Goal: Task Accomplishment & Management: Complete application form

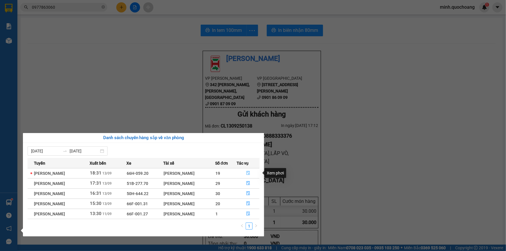
click at [249, 172] on icon "file-done" at bounding box center [248, 173] width 3 height 4
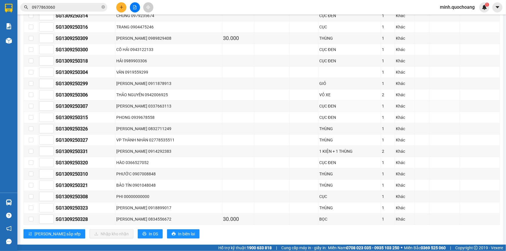
scroll to position [207, 0]
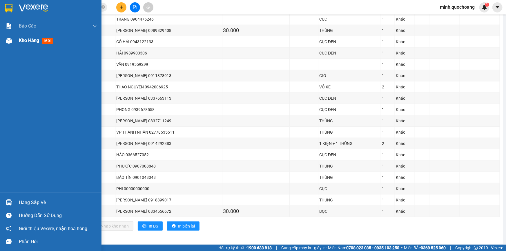
click at [32, 43] on span "Kho hàng" at bounding box center [29, 41] width 20 height 6
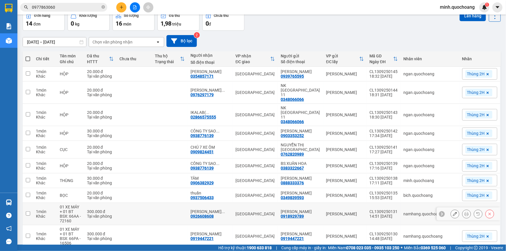
scroll to position [21, 0]
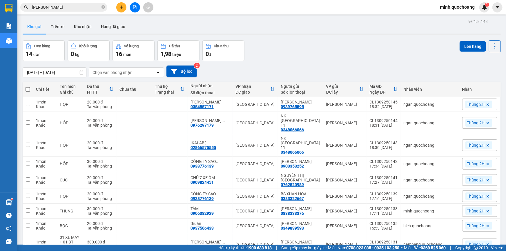
drag, startPoint x: 405, startPoint y: 26, endPoint x: 400, endPoint y: 32, distance: 7.8
click at [405, 27] on div "Kho gửi Trên xe Kho nhận Hàng đã giao" at bounding box center [262, 27] width 479 height 15
click at [305, 44] on div "Đơn hàng 14 đơn Khối lượng 0 kg Số lượng 16 món Đã thu 1,98 triệu Chưa thu 0 đ …" at bounding box center [262, 50] width 479 height 21
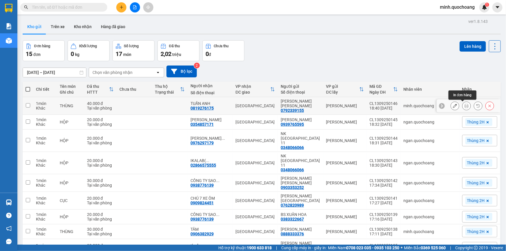
click at [465, 104] on icon at bounding box center [467, 106] width 4 height 4
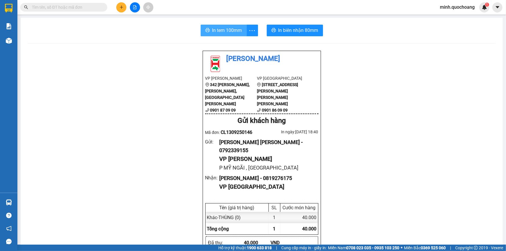
click at [217, 28] on span "In tem 100mm" at bounding box center [227, 30] width 30 height 7
click at [300, 28] on span "In biên nhận 80mm" at bounding box center [299, 30] width 40 height 7
click at [123, 11] on button at bounding box center [121, 7] width 10 height 10
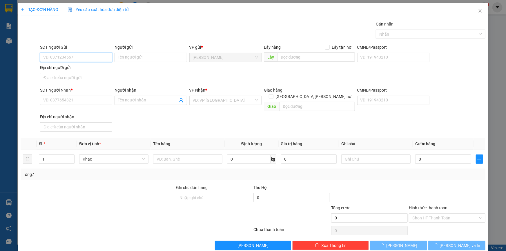
click at [70, 56] on input "SĐT Người Gửi" at bounding box center [76, 57] width 72 height 9
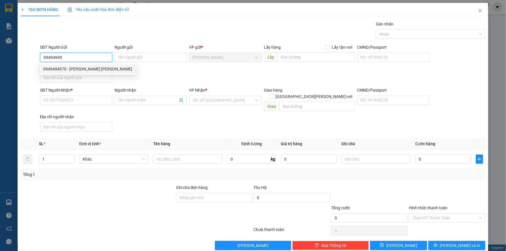
click at [74, 70] on div "0949494970 - NGUYỄN HOÀI THANH" at bounding box center [87, 69] width 89 height 6
type input "0949494970"
type input "[PERSON_NAME] [PERSON_NAME]"
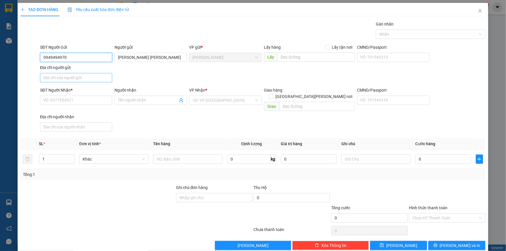
type input "0949494970"
click at [80, 79] on input "Địa chỉ người gửi" at bounding box center [76, 77] width 72 height 9
type input "p"
type input "P MỸ TRÀ , ĐỒNG THÁP"
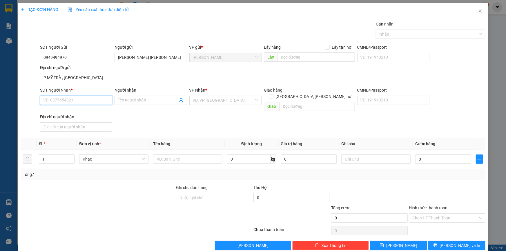
click at [78, 96] on input "SĐT Người Nhận *" at bounding box center [76, 100] width 72 height 9
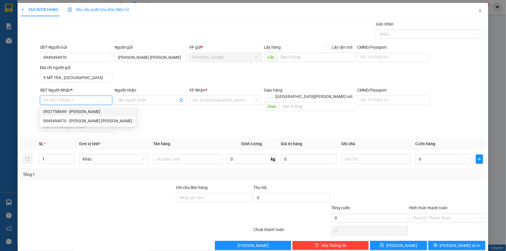
click at [86, 110] on div "0937758699 - NGÔ THÀNH LONG" at bounding box center [87, 112] width 89 height 6
type input "0937758699"
type input "NGÔ THÀNH LONG"
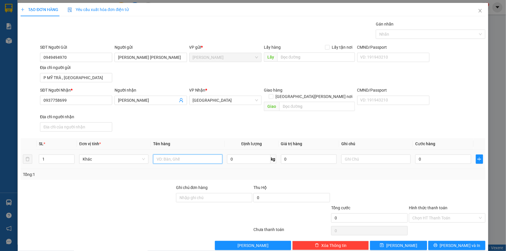
click at [181, 155] on input "text" at bounding box center [187, 159] width 69 height 9
type input "HỘP"
click at [445, 155] on input "0" at bounding box center [444, 159] width 56 height 9
type input "2"
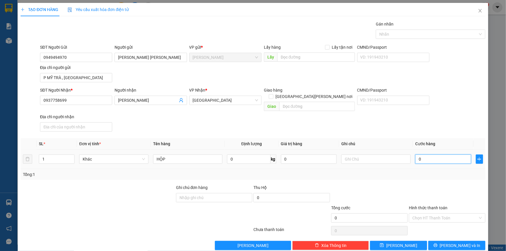
type input "2"
type input "20"
type input "20.000"
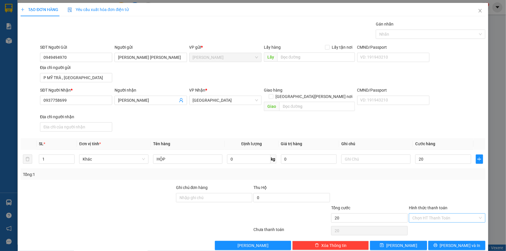
type input "20.000"
drag, startPoint x: 432, startPoint y: 207, endPoint x: 434, endPoint y: 210, distance: 3.1
click at [432, 214] on input "Hình thức thanh toán" at bounding box center [446, 218] width 66 height 9
click at [430, 222] on div "Tại văn phòng" at bounding box center [444, 223] width 69 height 6
type input "0"
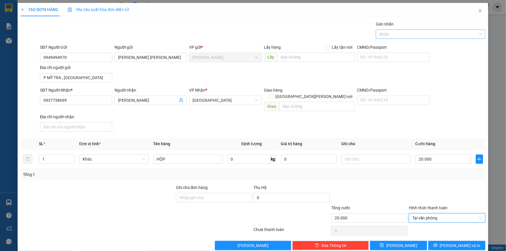
click at [414, 33] on div at bounding box center [428, 34] width 101 height 7
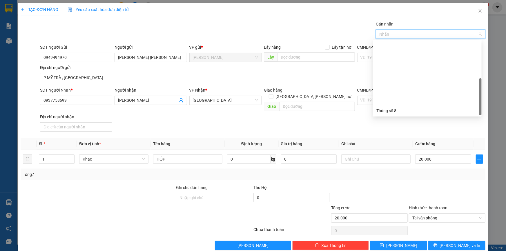
scroll to position [74, 0]
drag, startPoint x: 395, startPoint y: 110, endPoint x: 394, endPoint y: 121, distance: 10.5
click at [395, 110] on div "Thùng 2H" at bounding box center [428, 111] width 102 height 6
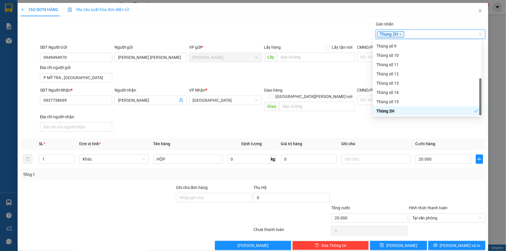
click at [394, 124] on div "SĐT Người Nhận * 0937758699 Người nhận NGÔ THÀNH LONG VP Nhận * Sài Gòn Giao hà…" at bounding box center [263, 110] width 448 height 47
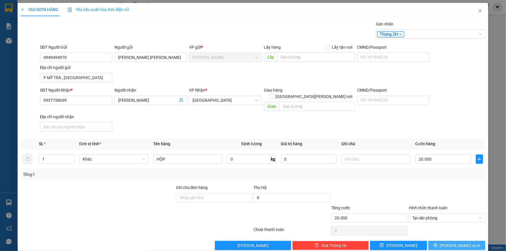
click at [444, 241] on button "[PERSON_NAME] và In" at bounding box center [457, 245] width 57 height 9
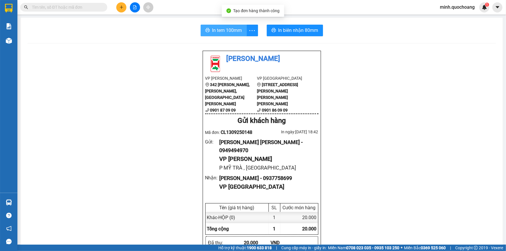
click at [224, 27] on span "In tem 100mm" at bounding box center [227, 30] width 30 height 7
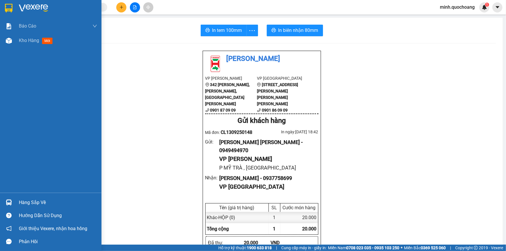
click at [9, 201] on img at bounding box center [9, 203] width 6 height 6
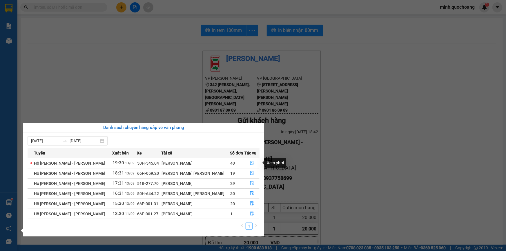
click at [250, 163] on icon "file-done" at bounding box center [252, 163] width 4 height 4
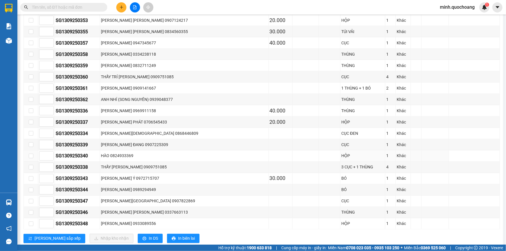
scroll to position [420, 0]
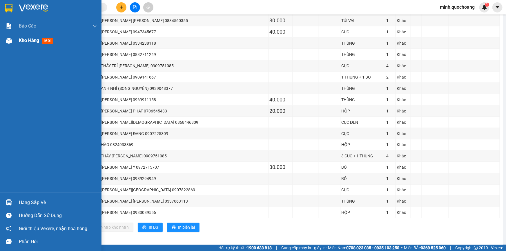
click at [38, 38] on span "Kho hàng" at bounding box center [29, 41] width 20 height 6
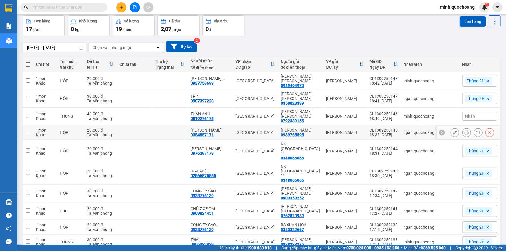
scroll to position [26, 0]
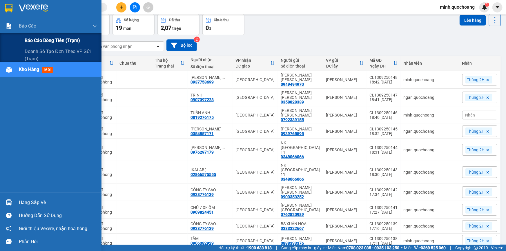
click at [35, 41] on span "Báo cáo dòng tiền (trạm)" at bounding box center [52, 40] width 55 height 7
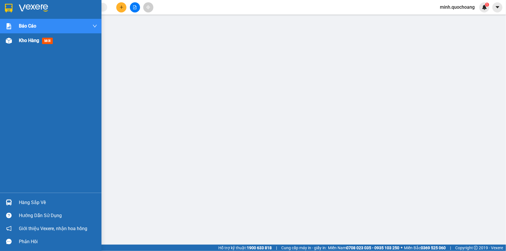
click at [17, 41] on div "Kho hàng mới" at bounding box center [51, 40] width 102 height 15
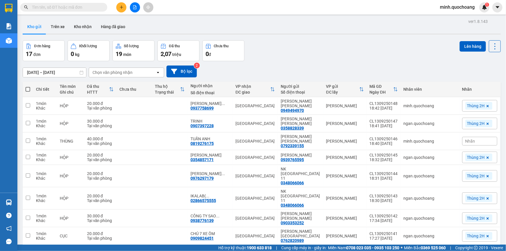
click at [347, 49] on div "Đơn hàng 17 đơn Khối lượng 0 kg Số lượng 19 món Đã thu 2,07 triệu Chưa thu 0 đ …" at bounding box center [262, 50] width 479 height 21
click at [308, 56] on div "Đơn hàng 17 đơn Khối lượng 0 kg Số lượng 19 món Đã thu 2,07 triệu Chưa thu 0 đ …" at bounding box center [262, 50] width 479 height 21
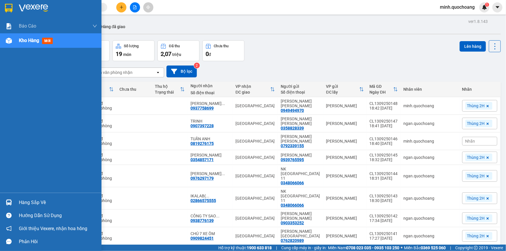
click at [14, 201] on div "Hàng sắp về" at bounding box center [51, 202] width 102 height 13
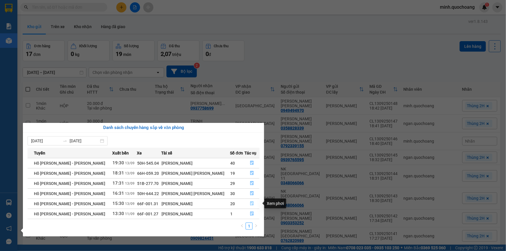
click at [250, 203] on icon "file-done" at bounding box center [252, 204] width 4 height 4
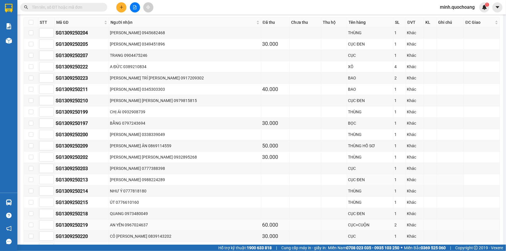
scroll to position [132, 0]
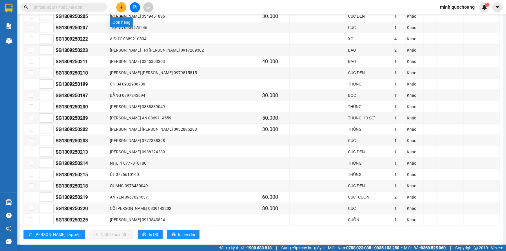
click at [117, 7] on button at bounding box center [121, 7] width 10 height 10
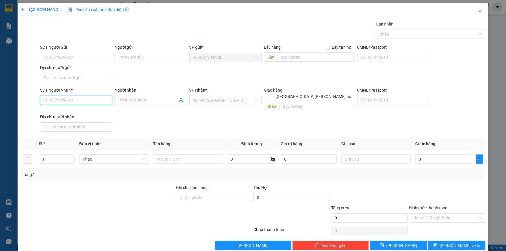
click at [88, 100] on input "SĐT Người Nhận *" at bounding box center [76, 100] width 72 height 9
click at [88, 100] on input "0906890" at bounding box center [76, 100] width 72 height 9
click at [77, 112] on div "0906890851 - THIÊNG" at bounding box center [75, 112] width 65 height 6
type input "0906890851"
type input "THIÊNG"
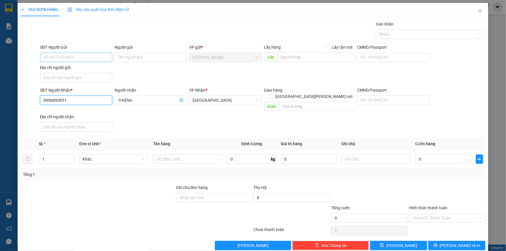
type input "0906890851"
click at [93, 58] on input "SĐT Người Gửi" at bounding box center [76, 57] width 72 height 9
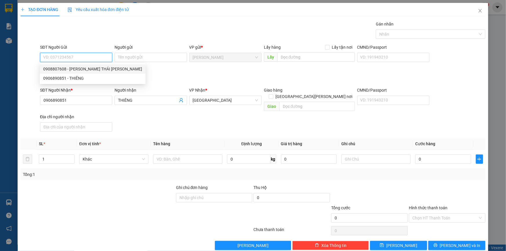
click at [98, 68] on div "0908807608 - NGUYỄN THÁI THANH" at bounding box center [92, 69] width 99 height 6
type input "0908807608"
type input "[PERSON_NAME]"
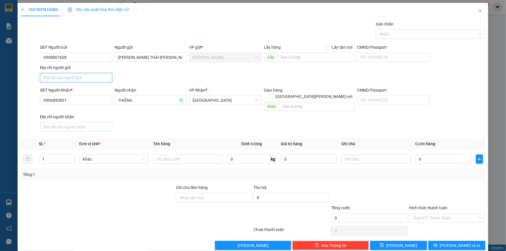
click at [94, 78] on input "Địa chỉ người gửi" at bounding box center [76, 77] width 72 height 9
type input "P CAO LÃNH ĐỒNG THÁP"
click at [172, 155] on input "text" at bounding box center [187, 159] width 69 height 9
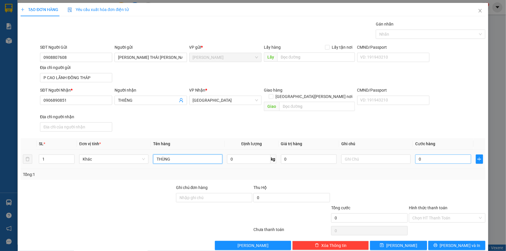
type input "THÙNG"
click at [457, 155] on input "0" at bounding box center [444, 159] width 56 height 9
type input "3"
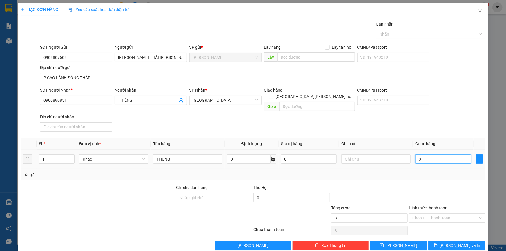
type input "30"
type input "30.000"
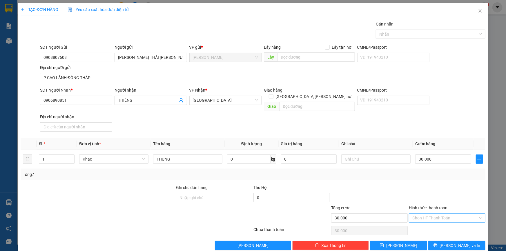
click at [447, 214] on input "Hình thức thanh toán" at bounding box center [446, 218] width 66 height 9
drag, startPoint x: 440, startPoint y: 222, endPoint x: 441, endPoint y: 225, distance: 3.5
click at [440, 222] on div "Tại văn phòng" at bounding box center [444, 223] width 69 height 6
type input "0"
click at [443, 241] on button "[PERSON_NAME] và In" at bounding box center [457, 245] width 57 height 9
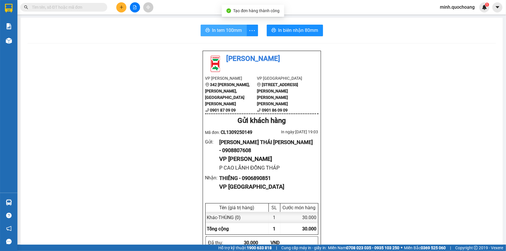
click at [225, 33] on span "In tem 100mm" at bounding box center [227, 30] width 30 height 7
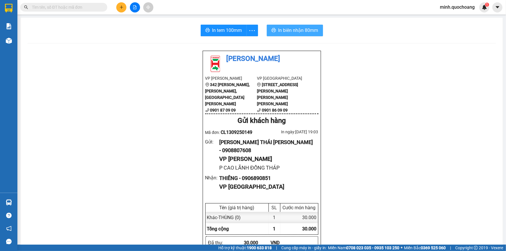
click at [299, 35] on button "In biên nhận 80mm" at bounding box center [295, 31] width 56 height 12
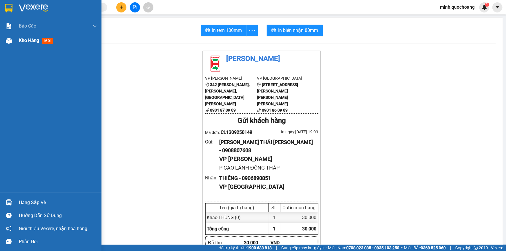
click at [10, 40] on img at bounding box center [9, 41] width 6 height 6
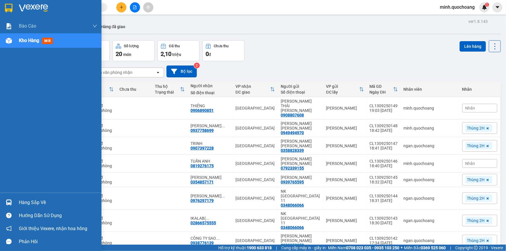
click at [11, 201] on img at bounding box center [9, 203] width 6 height 6
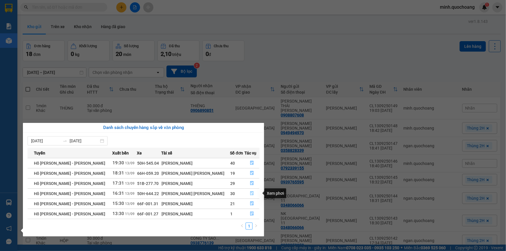
click at [251, 194] on icon "file-done" at bounding box center [252, 194] width 4 height 4
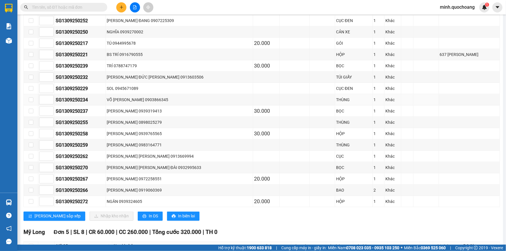
scroll to position [343, 0]
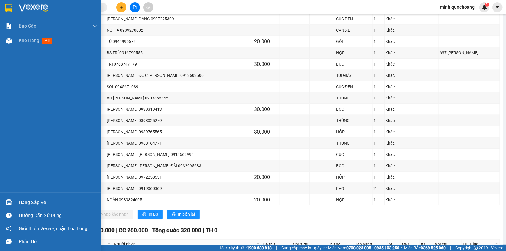
click at [33, 203] on div "Hàng sắp về" at bounding box center [58, 203] width 78 height 9
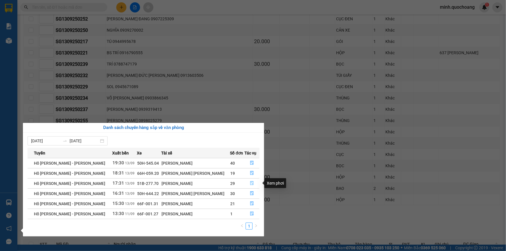
click at [250, 182] on icon "file-done" at bounding box center [252, 183] width 4 height 4
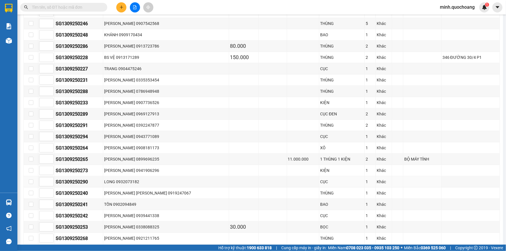
scroll to position [161, 0]
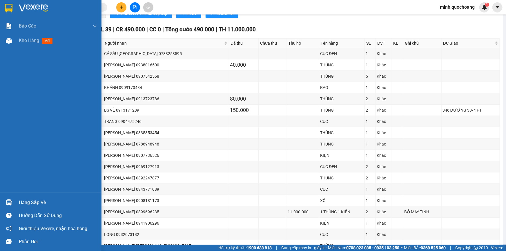
click at [22, 203] on div "Hàng sắp về" at bounding box center [58, 203] width 78 height 9
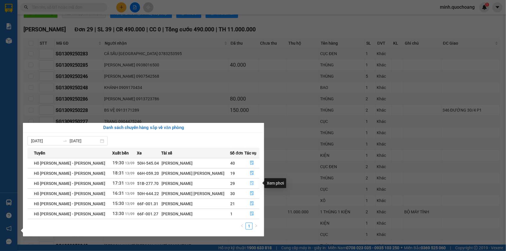
click at [250, 182] on icon "file-done" at bounding box center [252, 183] width 4 height 4
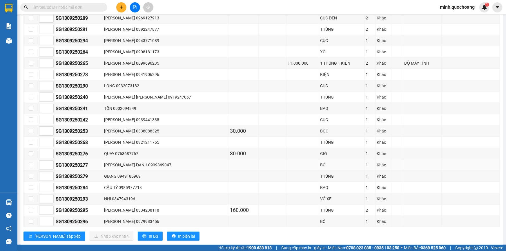
scroll to position [319, 0]
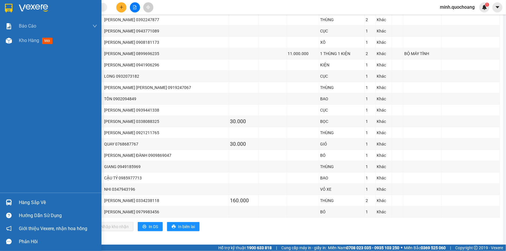
click at [17, 205] on div "Hàng sắp về" at bounding box center [51, 202] width 102 height 13
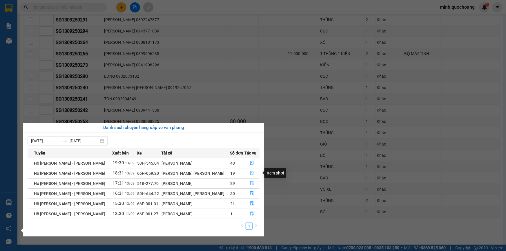
click at [247, 172] on button "button" at bounding box center [252, 173] width 15 height 9
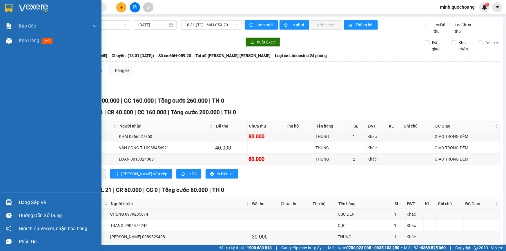
click at [12, 196] on div "Hàng sắp về" at bounding box center [51, 202] width 102 height 13
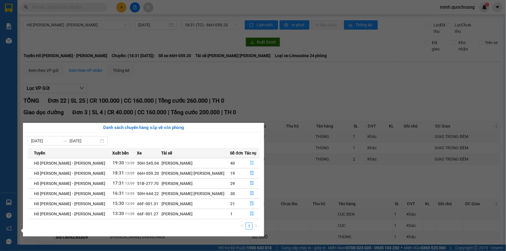
click at [250, 161] on icon "file-done" at bounding box center [251, 163] width 3 height 4
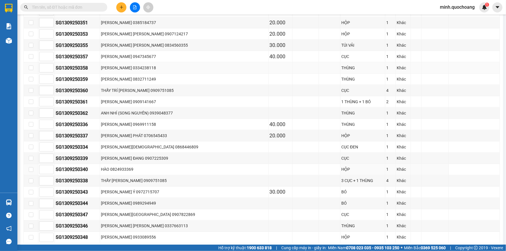
scroll to position [420, 0]
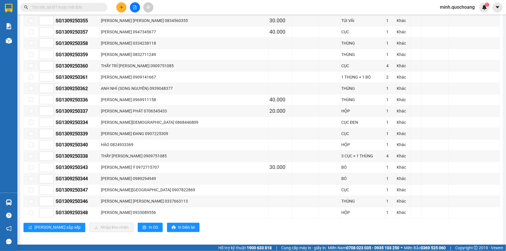
click at [125, 7] on button at bounding box center [121, 7] width 10 height 10
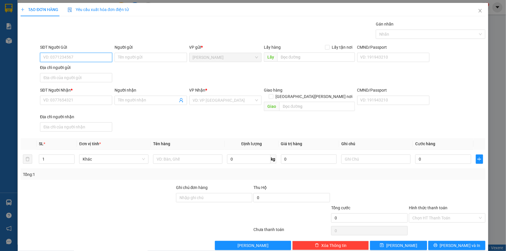
click at [70, 56] on input "SĐT Người Gửi" at bounding box center [76, 57] width 72 height 9
type input "0939311537"
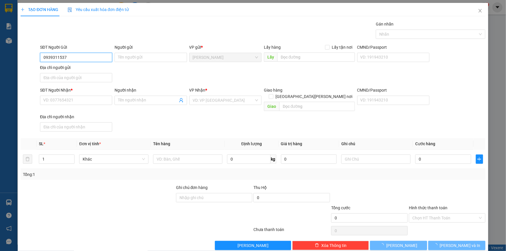
drag, startPoint x: 72, startPoint y: 55, endPoint x: 78, endPoint y: 55, distance: 6.1
click at [72, 54] on input "0939311537" at bounding box center [76, 57] width 72 height 9
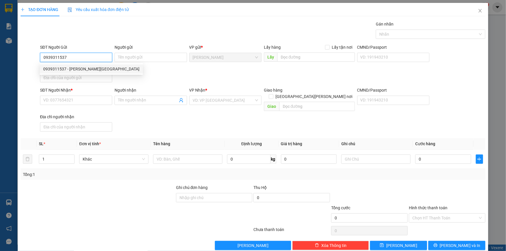
click at [91, 68] on div "0939311537 - PR THANH THỦY" at bounding box center [91, 69] width 96 height 6
type input "PR [PERSON_NAME]"
type input "0939311537"
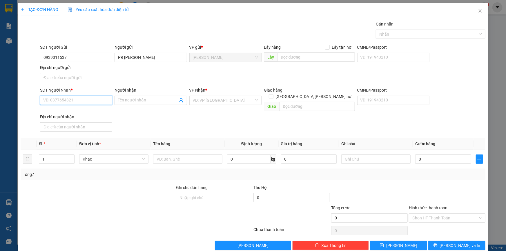
click at [80, 101] on input "SĐT Người Nhận *" at bounding box center [76, 100] width 72 height 9
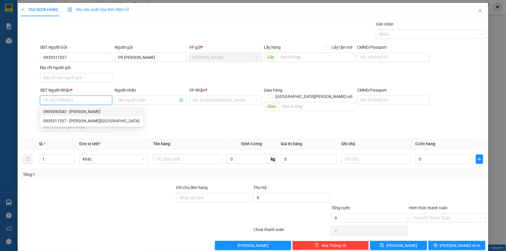
click at [85, 111] on div "0909090543 - LÊ MINH TÂN" at bounding box center [91, 112] width 96 height 6
type input "0909090543"
type input "[PERSON_NAME]"
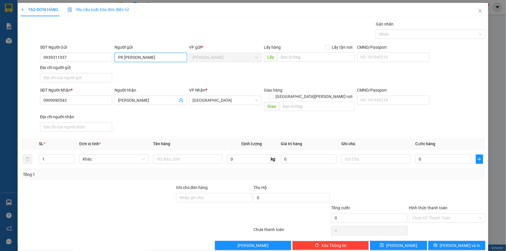
click at [139, 57] on input "PR [PERSON_NAME]" at bounding box center [151, 57] width 72 height 9
click at [73, 76] on input "Địa chỉ người gửi" at bounding box center [76, 77] width 72 height 9
paste input "CHỢ ĐẤT SÉT LẤP VÒ ĐT"
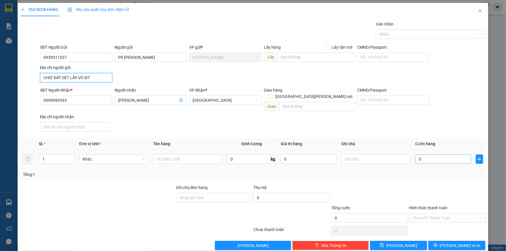
type input "CHỢ ĐẤT SÉT LẤP VÒ ĐT"
click at [416, 155] on input "0" at bounding box center [444, 159] width 56 height 9
type input "2"
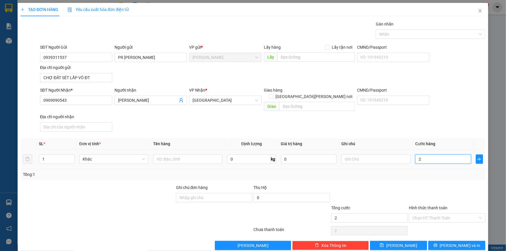
type input "20"
type input "20.000"
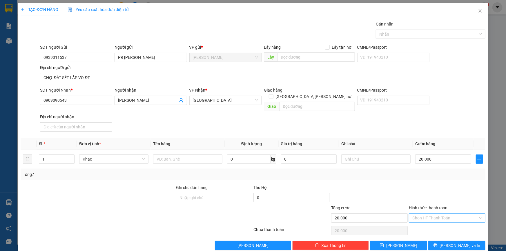
click at [437, 214] on input "Hình thức thanh toán" at bounding box center [446, 218] width 66 height 9
click at [431, 223] on div "Tại văn phòng" at bounding box center [444, 223] width 69 height 6
type input "0"
click at [423, 31] on div at bounding box center [428, 34] width 101 height 7
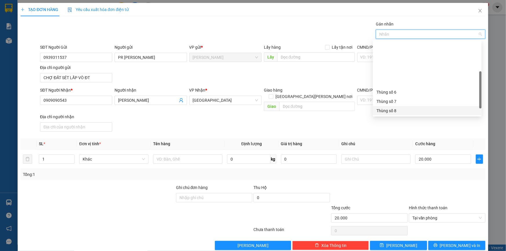
scroll to position [74, 0]
click at [391, 110] on div "Thùng 2H" at bounding box center [428, 111] width 102 height 6
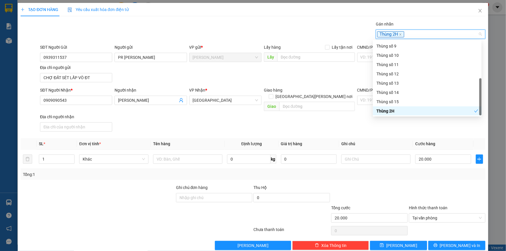
click at [376, 138] on th "Ghi chú" at bounding box center [376, 143] width 74 height 11
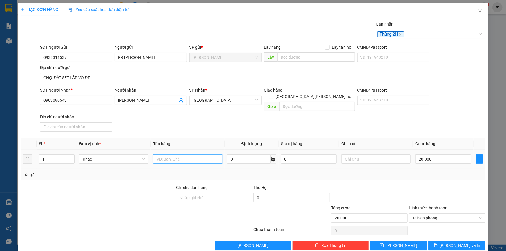
click at [185, 155] on input "text" at bounding box center [187, 159] width 69 height 9
type input "HỘP"
click at [452, 243] on button "[PERSON_NAME] và In" at bounding box center [457, 245] width 57 height 9
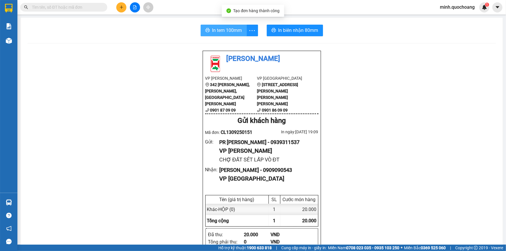
click at [222, 29] on span "In tem 100mm" at bounding box center [227, 30] width 30 height 7
drag, startPoint x: 19, startPoint y: 44, endPoint x: 8, endPoint y: 44, distance: 11.0
click at [19, 44] on main "In tem 100mm In biên nhận 80mm Quốc Hoàng VP Cao Lãnh 342 Nguyễn Huệ, P Mỹ Phú,…" at bounding box center [253, 122] width 506 height 245
click at [8, 44] on div at bounding box center [9, 41] width 10 height 10
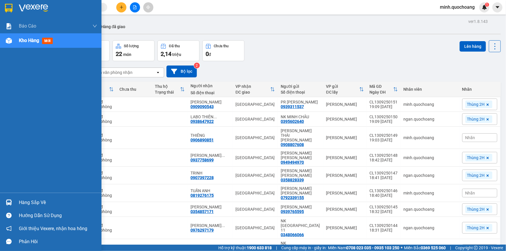
click at [16, 203] on div "Hàng sắp về" at bounding box center [51, 202] width 102 height 13
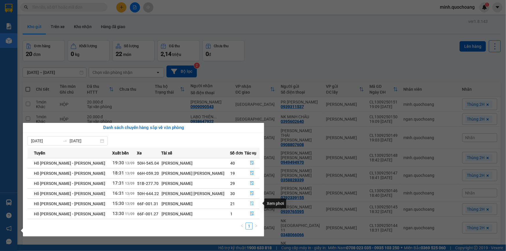
click at [251, 203] on icon "file-done" at bounding box center [252, 204] width 4 height 4
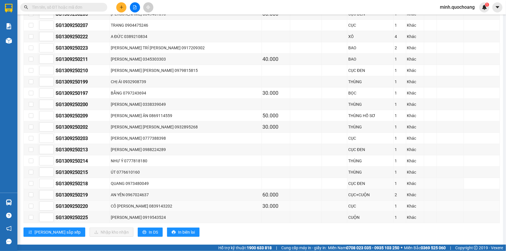
scroll to position [158, 0]
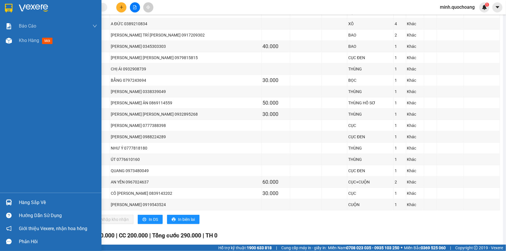
click at [6, 199] on div at bounding box center [9, 203] width 10 height 10
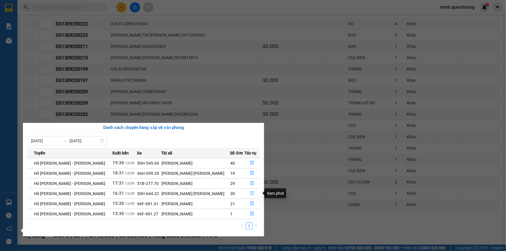
click at [250, 193] on icon "file-done" at bounding box center [252, 194] width 4 height 4
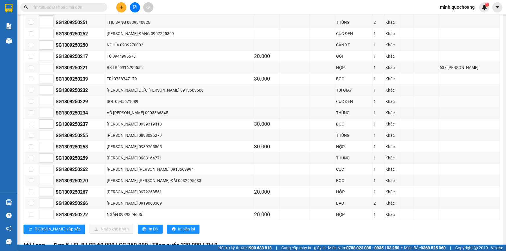
scroll to position [341, 0]
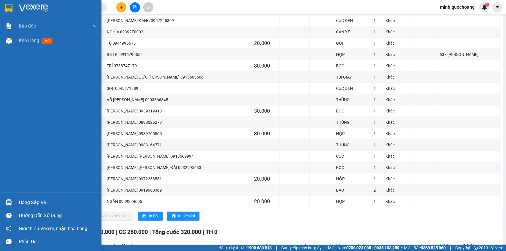
drag, startPoint x: 16, startPoint y: 200, endPoint x: 20, endPoint y: 201, distance: 4.1
click at [16, 200] on div "Hàng sắp về" at bounding box center [51, 202] width 102 height 13
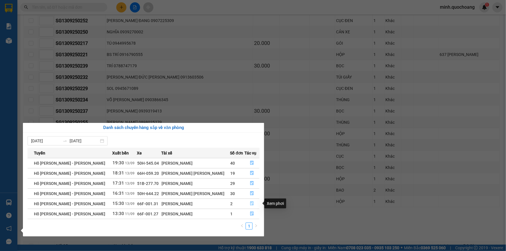
click at [250, 204] on icon "file-done" at bounding box center [252, 204] width 4 height 4
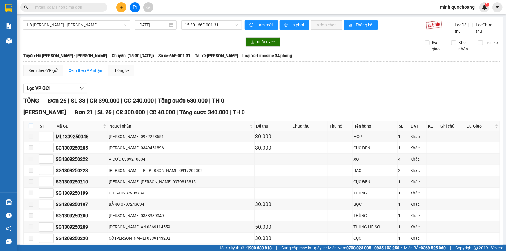
click at [31, 127] on input "checkbox" at bounding box center [31, 126] width 5 height 5
checkbox input "true"
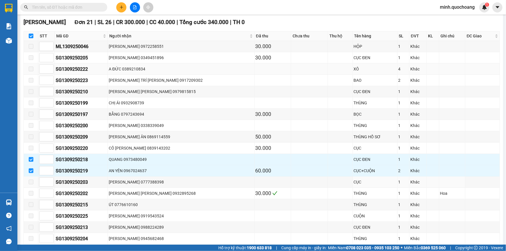
scroll to position [26, 0]
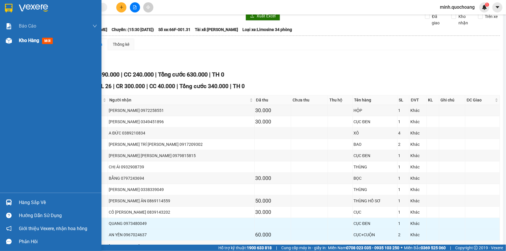
click at [15, 45] on div "Kho hàng mới" at bounding box center [51, 40] width 102 height 15
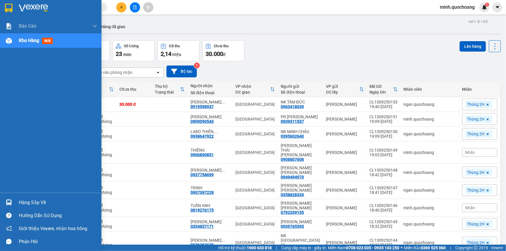
drag, startPoint x: 17, startPoint y: 202, endPoint x: 17, endPoint y: 198, distance: 4.4
click at [17, 201] on div "Hàng sắp về" at bounding box center [51, 202] width 102 height 13
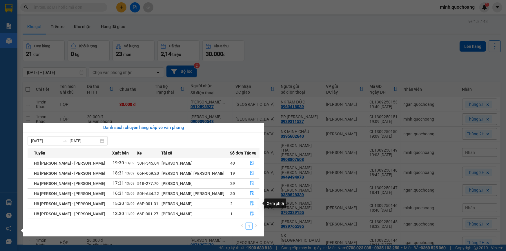
click at [250, 203] on icon "file-done" at bounding box center [251, 204] width 3 height 4
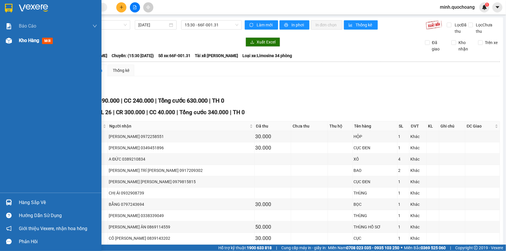
click at [35, 47] on div "Xuất Excel Đã giao Kho nhận Trên xe" at bounding box center [261, 44] width 477 height 15
click at [12, 44] on div at bounding box center [9, 41] width 10 height 10
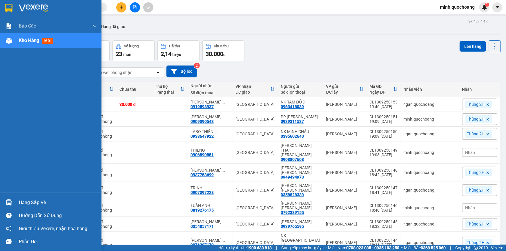
click at [15, 204] on div "Hàng sắp về" at bounding box center [51, 202] width 102 height 13
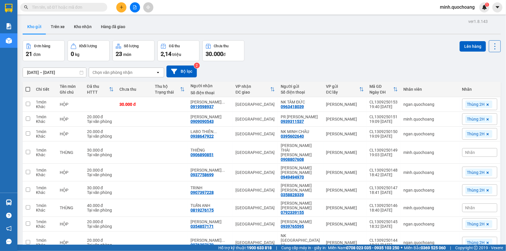
click at [303, 38] on section "Kết quả tìm kiếm ( 0 ) Bộ lọc No Data minh.quochoang 1 Báo cáo Báo cáo dòng tiề…" at bounding box center [253, 125] width 506 height 251
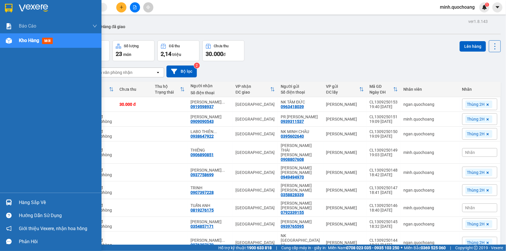
click at [33, 203] on div "Hàng sắp về" at bounding box center [58, 203] width 78 height 9
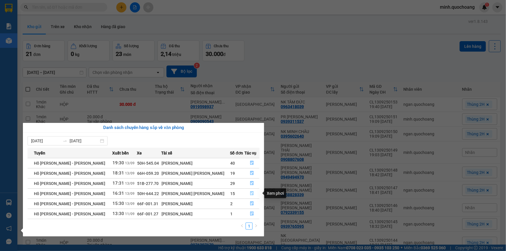
click at [250, 194] on icon "file-done" at bounding box center [252, 194] width 4 height 4
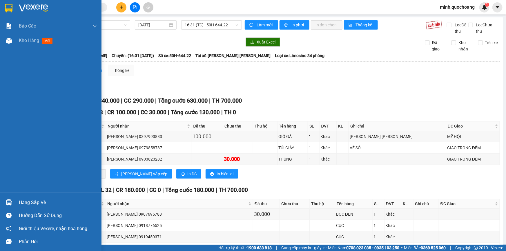
drag, startPoint x: 11, startPoint y: 38, endPoint x: 80, endPoint y: 3, distance: 77.1
click at [11, 38] on img at bounding box center [9, 41] width 6 height 6
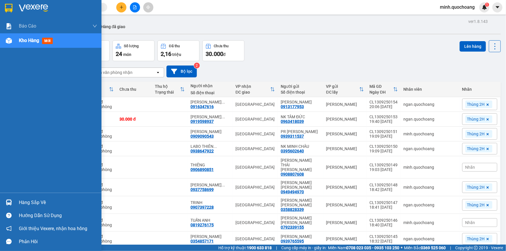
click at [15, 203] on div "Hàng sắp về" at bounding box center [51, 202] width 102 height 13
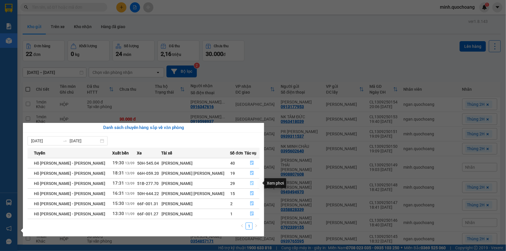
click at [250, 183] on icon "file-done" at bounding box center [252, 183] width 4 height 4
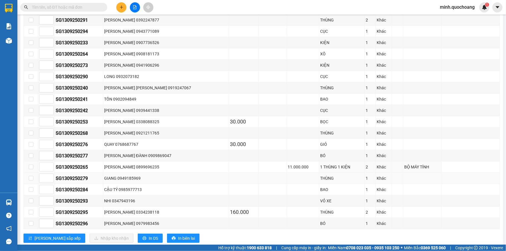
scroll to position [319, 0]
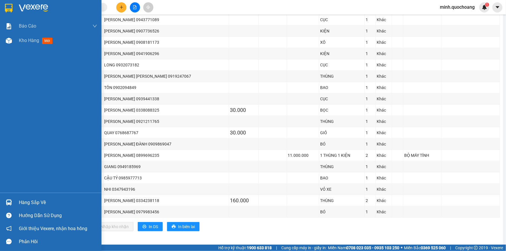
click at [12, 202] on div at bounding box center [9, 203] width 10 height 10
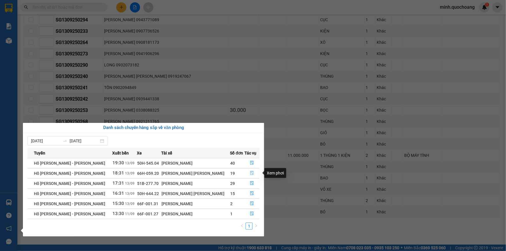
click at [250, 173] on icon "file-done" at bounding box center [252, 173] width 4 height 4
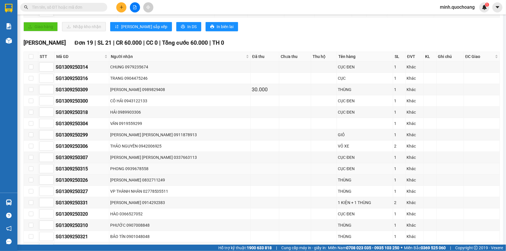
scroll to position [101, 0]
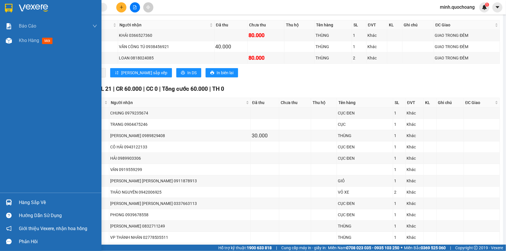
drag, startPoint x: 17, startPoint y: 206, endPoint x: 27, endPoint y: 203, distance: 10.5
click at [17, 206] on div "Hàng sắp về" at bounding box center [51, 202] width 102 height 13
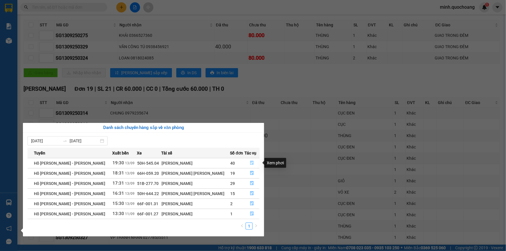
click at [247, 162] on button "button" at bounding box center [252, 163] width 15 height 9
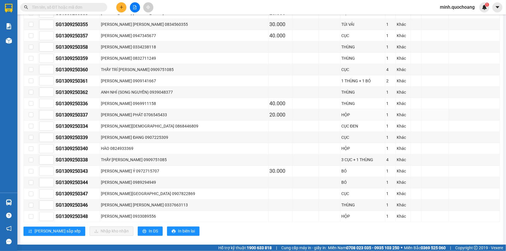
scroll to position [420, 0]
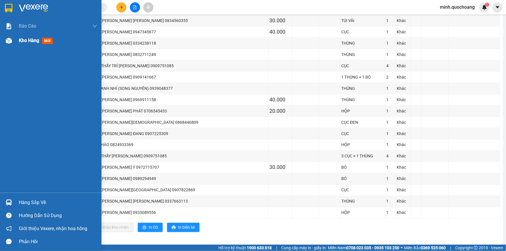
click at [35, 41] on span "Kho hàng" at bounding box center [29, 41] width 20 height 6
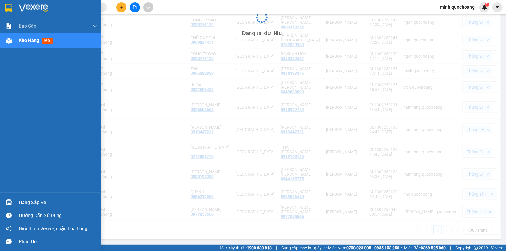
scroll to position [255, 0]
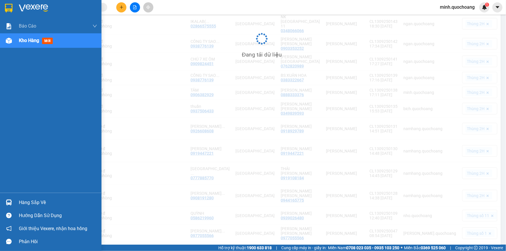
click at [21, 202] on div "Hàng sắp về" at bounding box center [58, 203] width 78 height 9
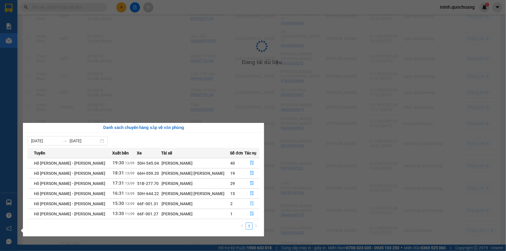
scroll to position [273, 0]
click at [250, 203] on icon "file-done" at bounding box center [252, 204] width 4 height 4
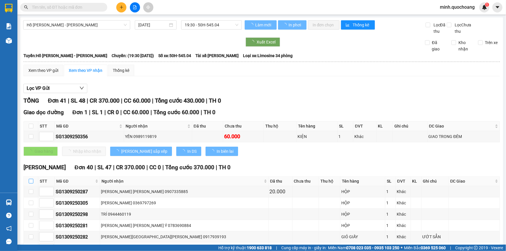
click at [32, 181] on input "checkbox" at bounding box center [31, 181] width 5 height 5
checkbox input "true"
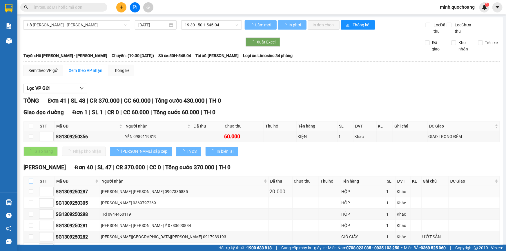
checkbox input "true"
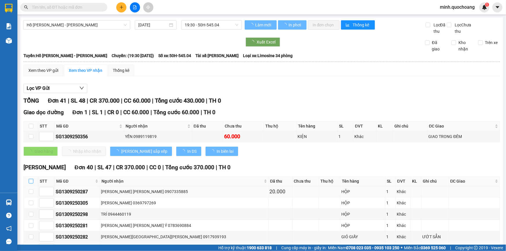
checkbox input "true"
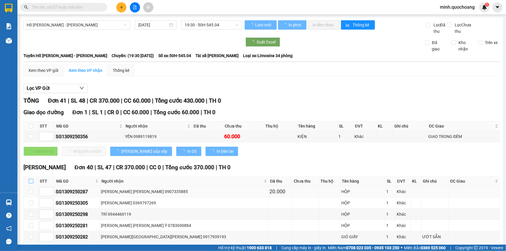
checkbox input "true"
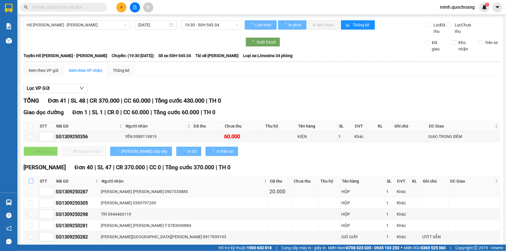
checkbox input "true"
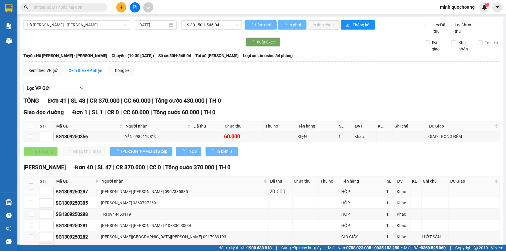
checkbox input "true"
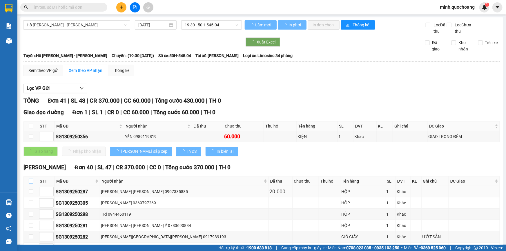
checkbox input "true"
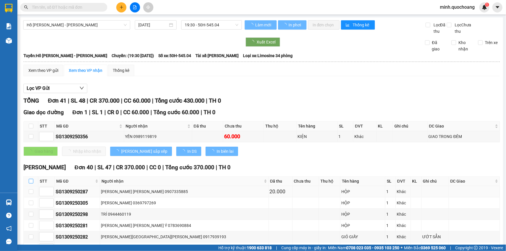
checkbox input "true"
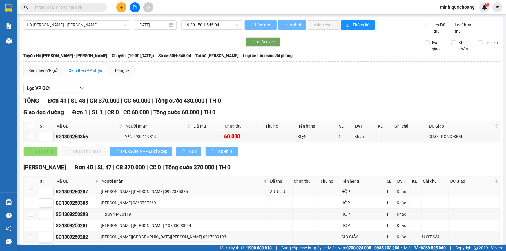
checkbox input "true"
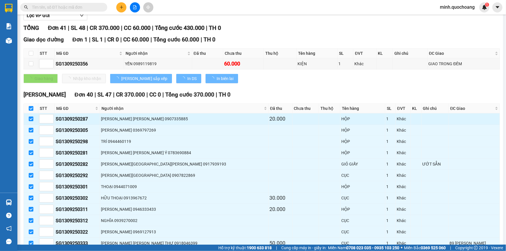
scroll to position [77, 0]
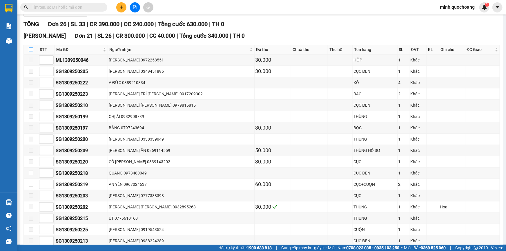
click at [32, 48] on input "checkbox" at bounding box center [31, 49] width 5 height 5
checkbox input "true"
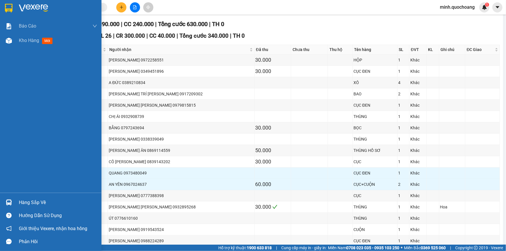
click at [35, 39] on span "Kho hàng" at bounding box center [29, 41] width 20 height 6
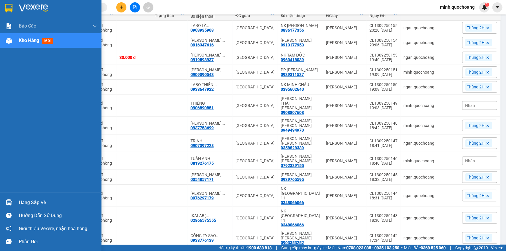
click at [15, 200] on div "Hàng sắp về" at bounding box center [51, 202] width 102 height 13
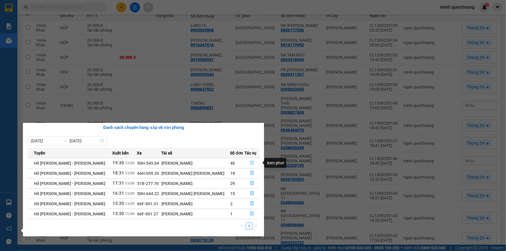
click at [251, 163] on icon "file-done" at bounding box center [252, 163] width 4 height 4
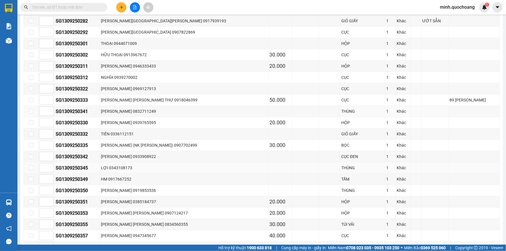
scroll to position [290, 0]
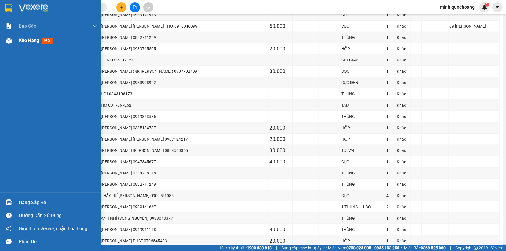
click at [14, 42] on div "Kho hàng mới" at bounding box center [51, 40] width 102 height 15
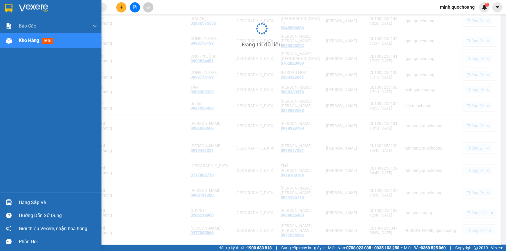
scroll to position [274, 0]
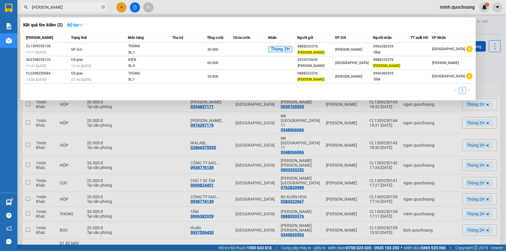
click at [86, 7] on input "[PERSON_NAME]" at bounding box center [66, 7] width 68 height 6
paste input "R THANH THỦY"
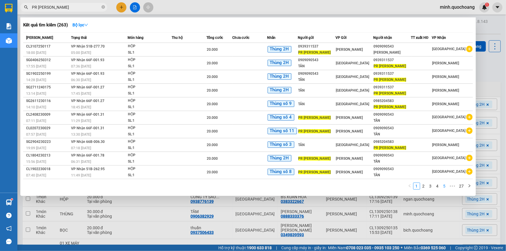
type input "PR [PERSON_NAME]"
click at [446, 187] on link "5" at bounding box center [445, 186] width 6 height 6
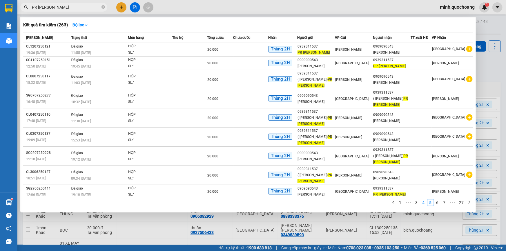
click at [423, 203] on link "4" at bounding box center [424, 203] width 6 height 6
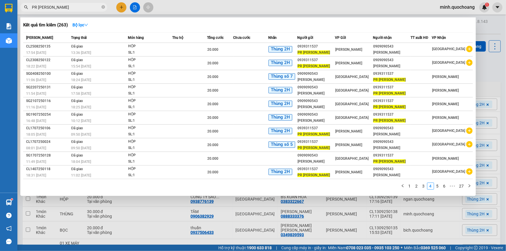
click at [418, 187] on link "2" at bounding box center [417, 186] width 6 height 6
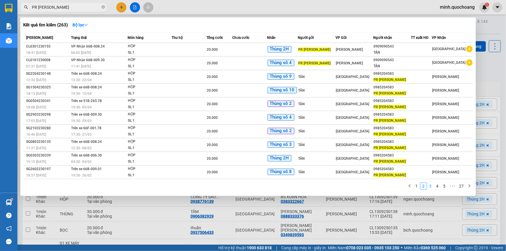
click at [432, 184] on link "3" at bounding box center [431, 186] width 6 height 6
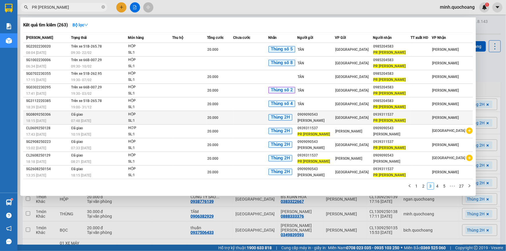
click at [171, 115] on div "HỘP" at bounding box center [150, 114] width 44 height 6
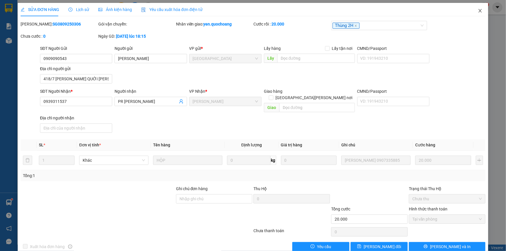
click at [478, 10] on icon "close" at bounding box center [480, 10] width 5 height 5
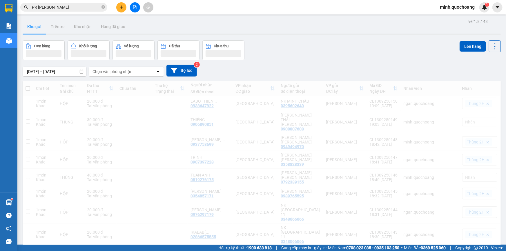
click at [90, 7] on input "PR [PERSON_NAME]" at bounding box center [66, 7] width 68 height 6
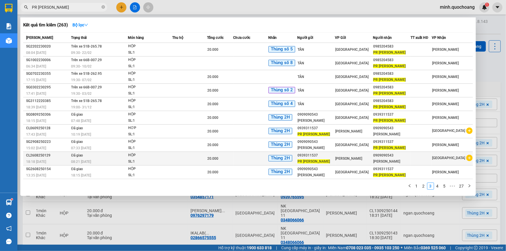
click at [332, 157] on div "0939311537" at bounding box center [316, 156] width 37 height 6
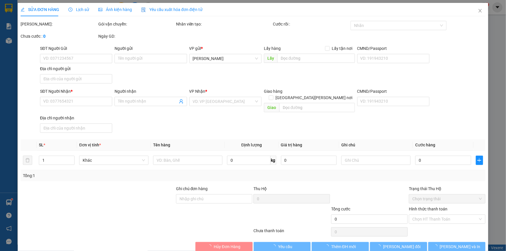
click at [147, 75] on div "SĐT Người Gửi VD: 0371234567 Người gửi Tên người gửi VP gửi * Cao Lãnh Lấy hàng…" at bounding box center [263, 65] width 448 height 41
type input "0939311537"
type input "PR [PERSON_NAME]"
type input "CHỢ ĐẤT SÉT LẤP VÒ ĐT"
type input "0909090543"
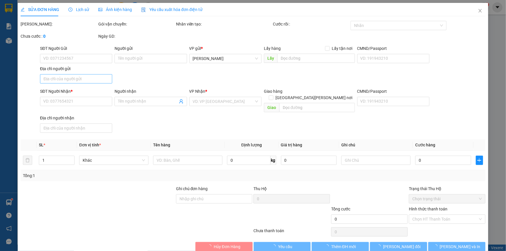
type input "[PERSON_NAME]"
type input "20.000"
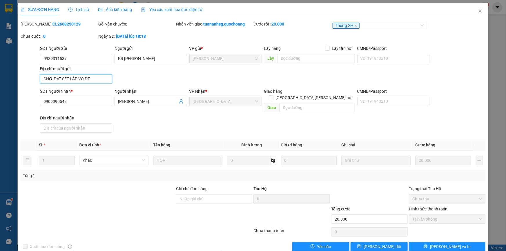
click at [91, 81] on input "CHỢ ĐẤT SÉT LẤP VÒ ĐT" at bounding box center [76, 78] width 72 height 9
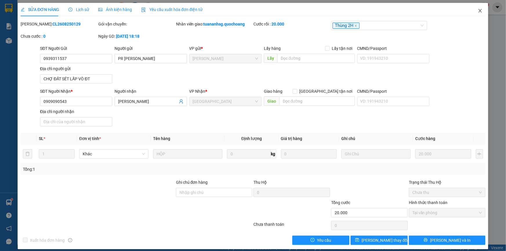
click at [478, 9] on icon "close" at bounding box center [480, 10] width 5 height 5
